Goal: Task Accomplishment & Management: Complete application form

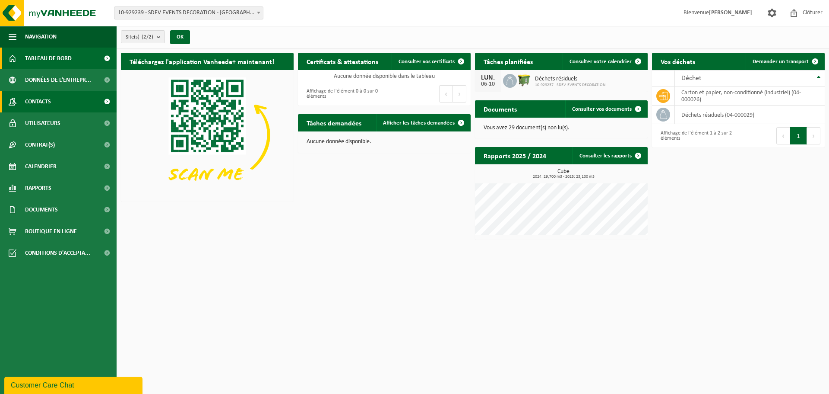
click at [58, 105] on link "Contacts" at bounding box center [58, 102] width 117 height 22
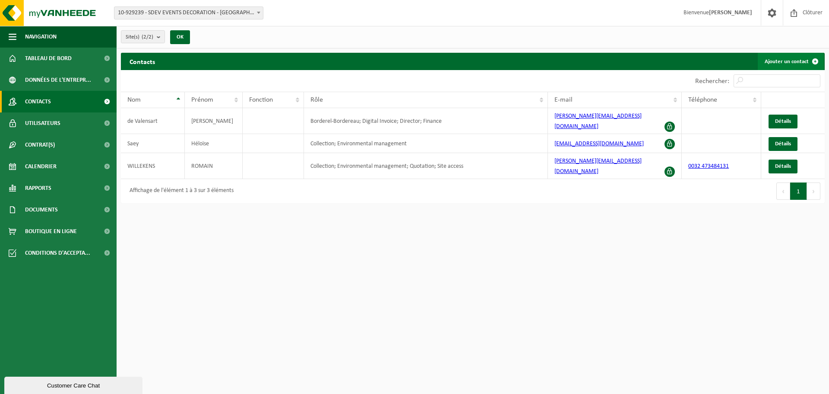
click at [783, 57] on link "Ajouter un contact" at bounding box center [791, 61] width 66 height 17
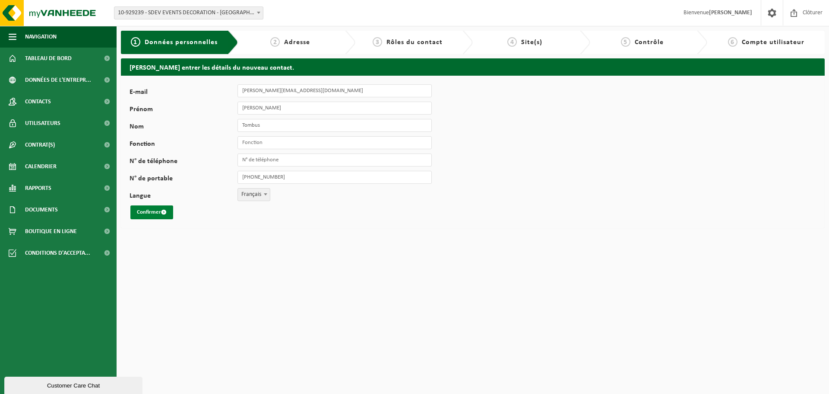
click at [160, 210] on button "Confirmer" at bounding box center [151, 212] width 43 height 14
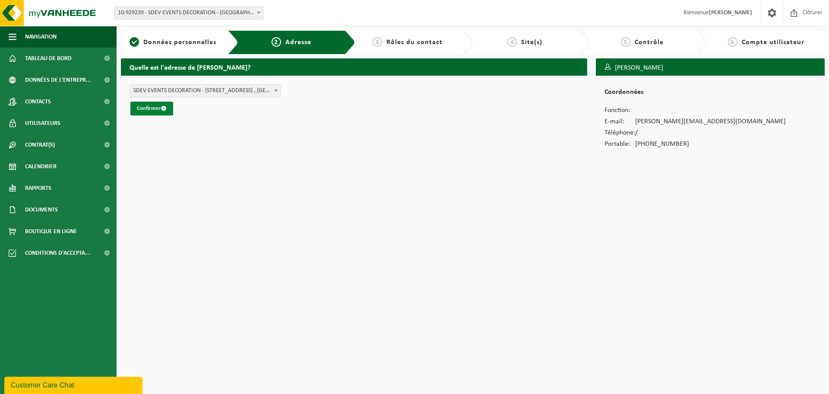
click at [156, 111] on button "Confirmer" at bounding box center [151, 109] width 43 height 14
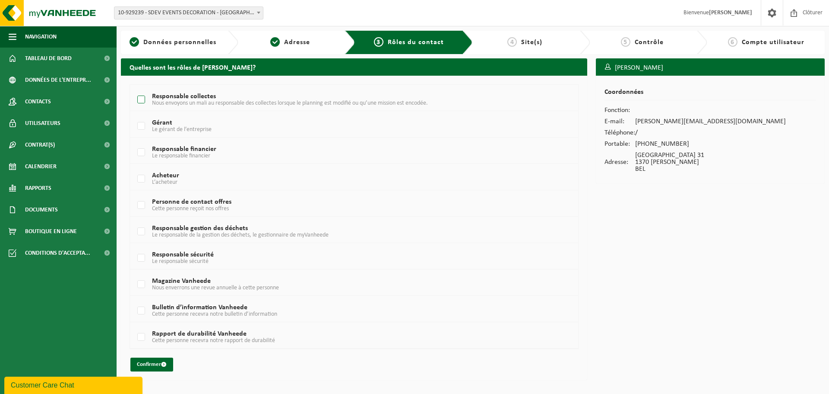
click at [143, 100] on label "Responsable collectes Nous envoyons un mali au responsable des collectes lorsqu…" at bounding box center [336, 99] width 400 height 13
click at [134, 89] on input "Responsable collectes Nous envoyons un mali au responsable des collectes lorsqu…" at bounding box center [134, 89] width 0 height 0
checkbox input "true"
click at [165, 365] on span "submit" at bounding box center [164, 364] width 6 height 6
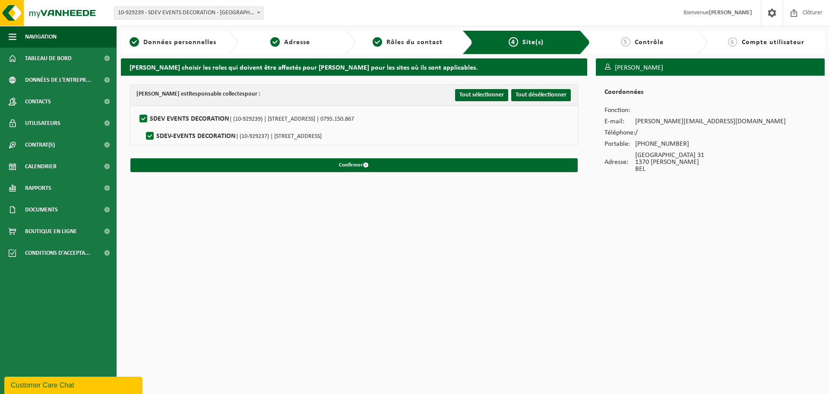
click at [143, 117] on label"] "SDEV EVENTS DECORATION | (10-929239) | [STREET_ADDRESS] | 0795.150.867" at bounding box center [246, 118] width 216 height 13
click at [137, 108] on input "SDEV EVENTS DECORATION | (10-929239) | RUE DU MAKA 31, 1370 JODOIGNE | 0795.150…" at bounding box center [136, 108] width 0 height 0
checkbox input "false"
click at [151, 134] on label"] "SDEV-EVENTS DECORATION | (10-929237) | CHAUSSÉE DE TIRLEMONT 79, 5030 GEMBLOUX" at bounding box center [233, 136] width 178 height 13
click at [143, 125] on input "SDEV-EVENTS DECORATION | (10-929237) | CHAUSSÉE DE TIRLEMONT 79, 5030 GEMBLOUX" at bounding box center [143, 125] width 0 height 0
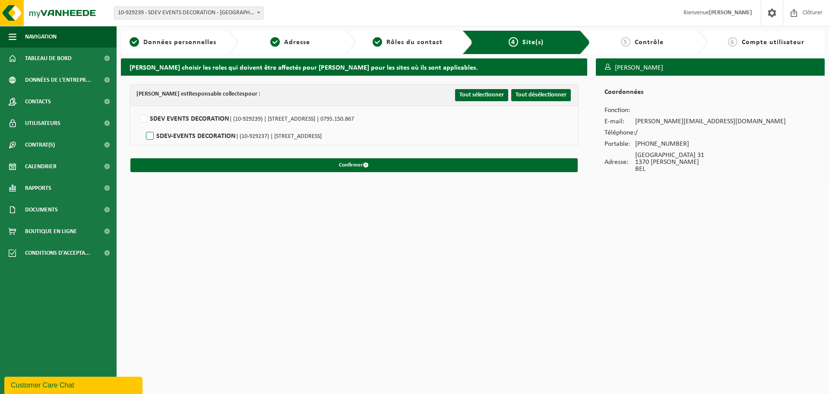
checkbox input "true"
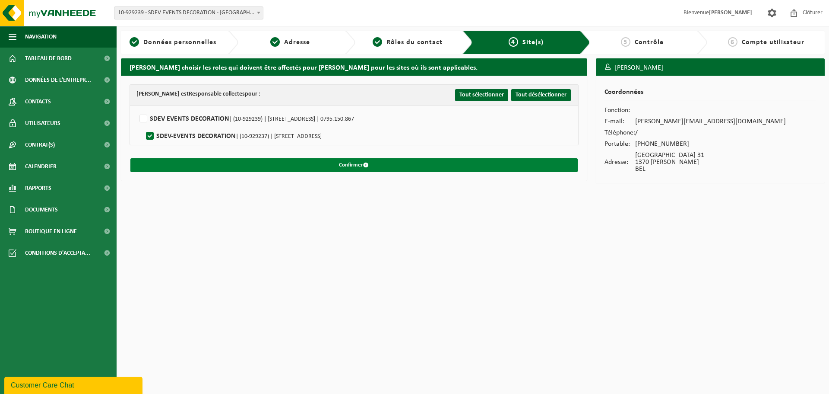
click at [316, 164] on button "Confirmer" at bounding box center [354, 165] width 448 height 14
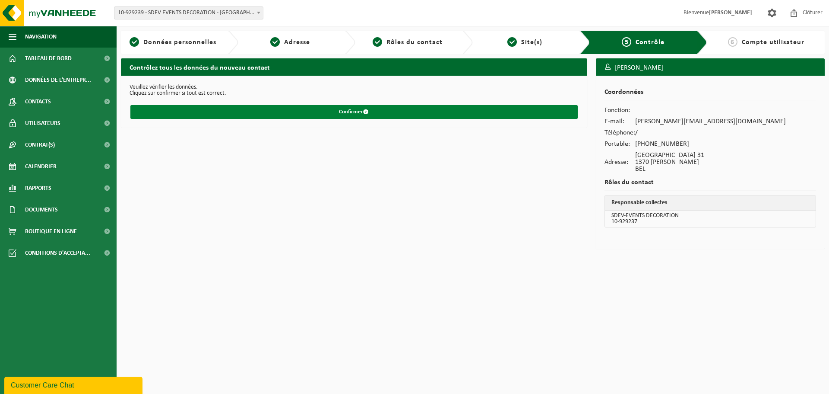
click at [338, 112] on button "Confirmer" at bounding box center [354, 112] width 448 height 14
